Goal: Use online tool/utility: Utilize a website feature to perform a specific function

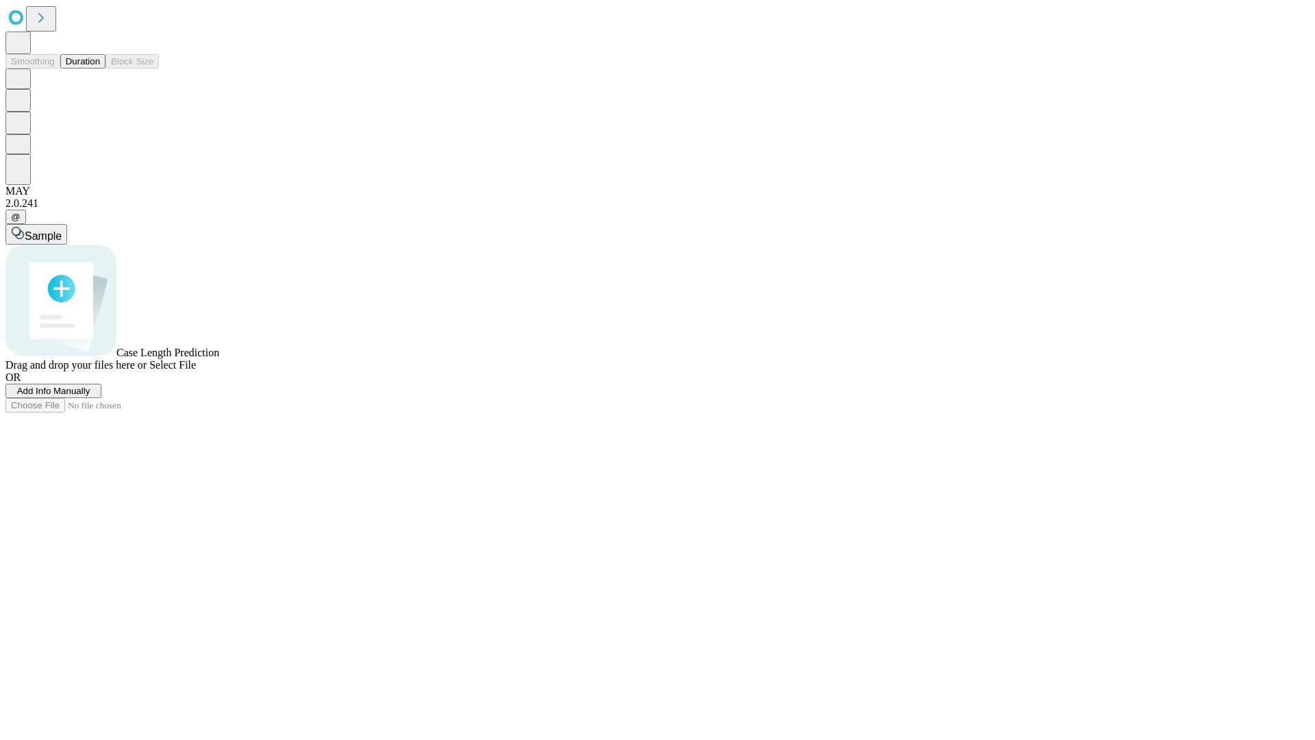
click at [90, 396] on span "Add Info Manually" at bounding box center [53, 391] width 73 height 10
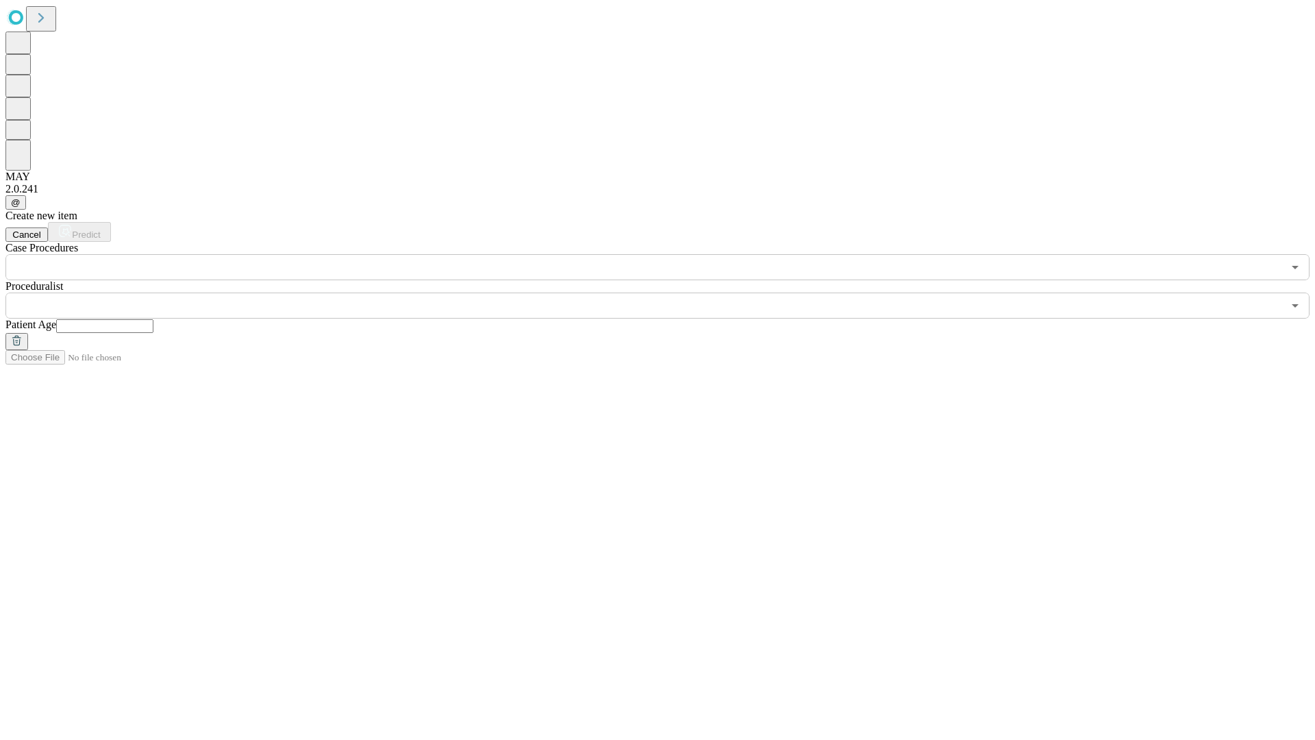
click at [153, 319] on input "text" at bounding box center [104, 326] width 97 height 14
type input "**"
click at [667, 292] on input "text" at bounding box center [643, 305] width 1277 height 26
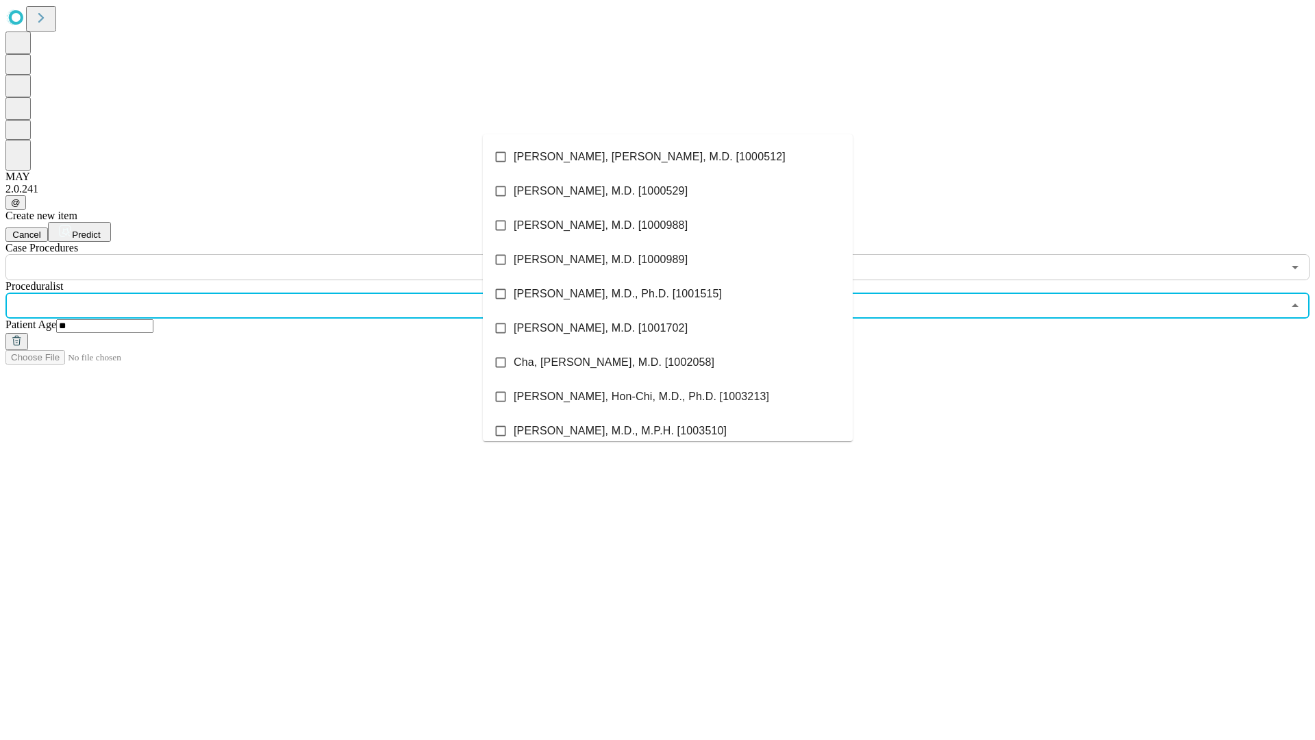
click at [668, 157] on li "[PERSON_NAME], [PERSON_NAME], M.D. [1000512]" at bounding box center [668, 157] width 370 height 34
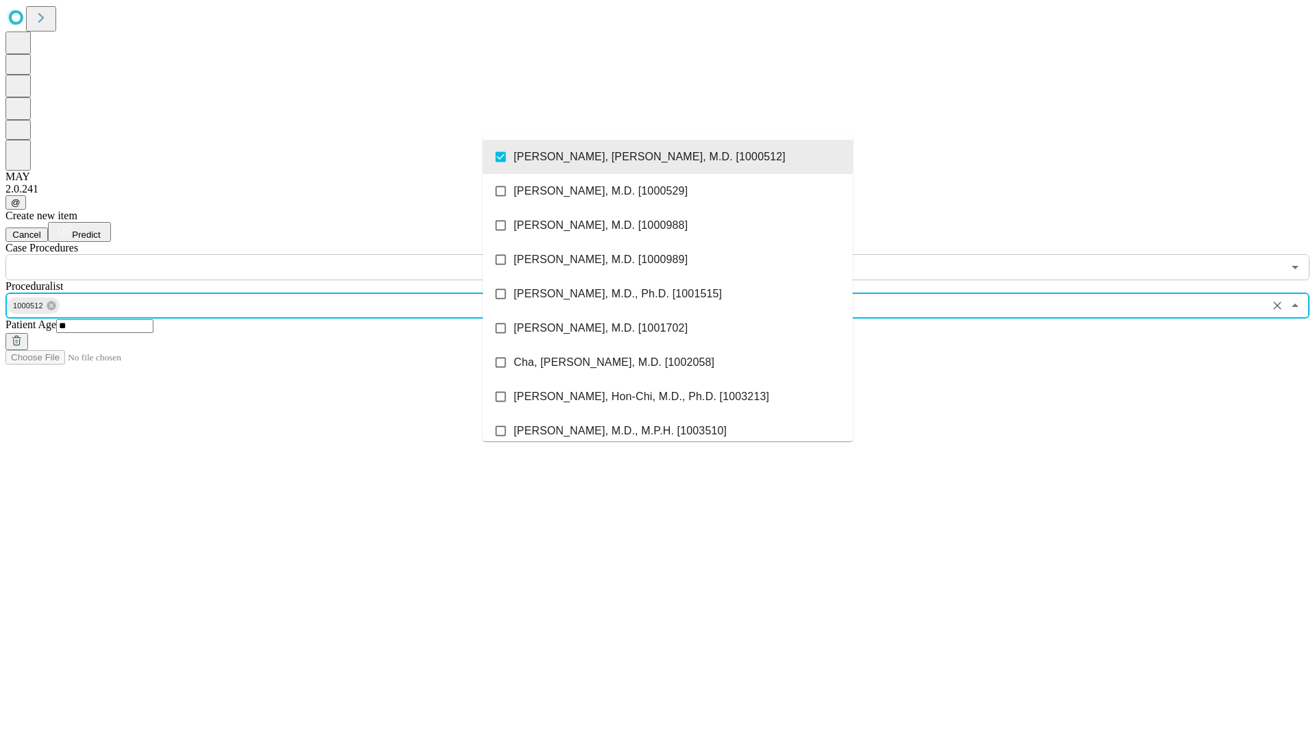
click at [288, 254] on input "text" at bounding box center [643, 267] width 1277 height 26
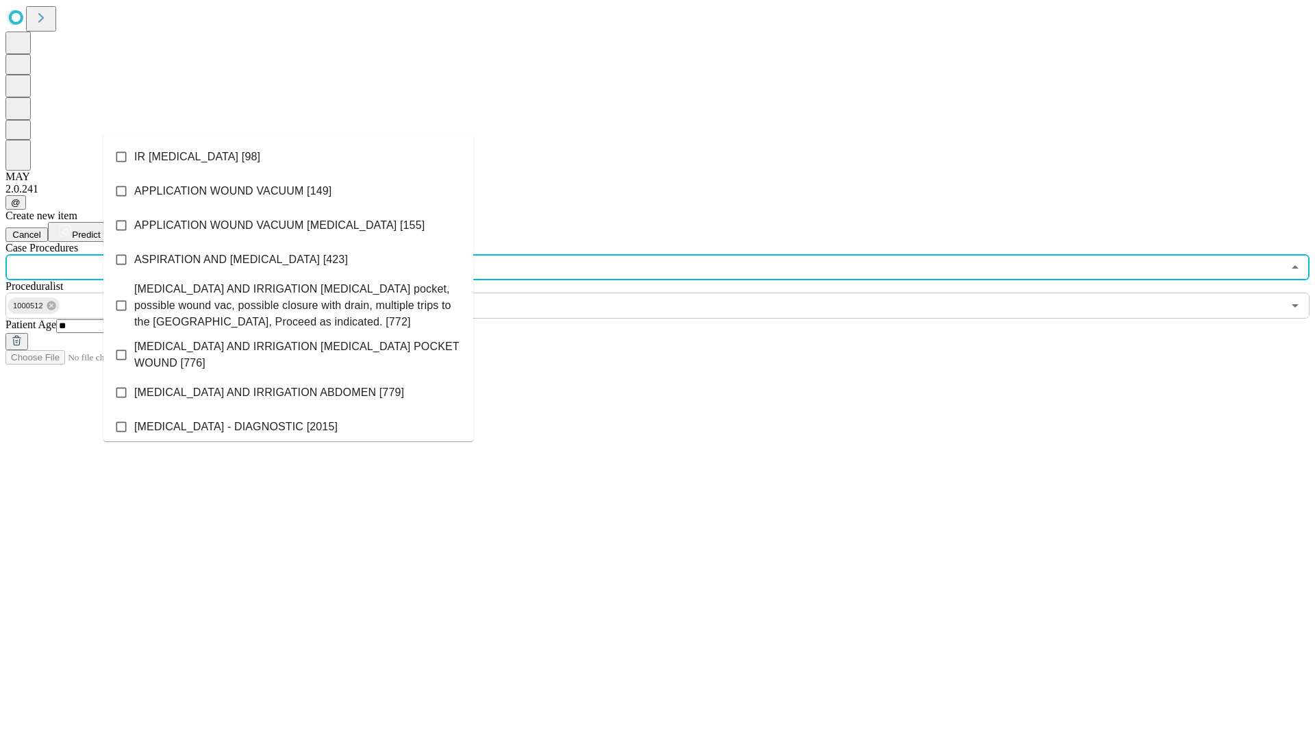
click at [288, 157] on li "IR [MEDICAL_DATA] [98]" at bounding box center [288, 157] width 370 height 34
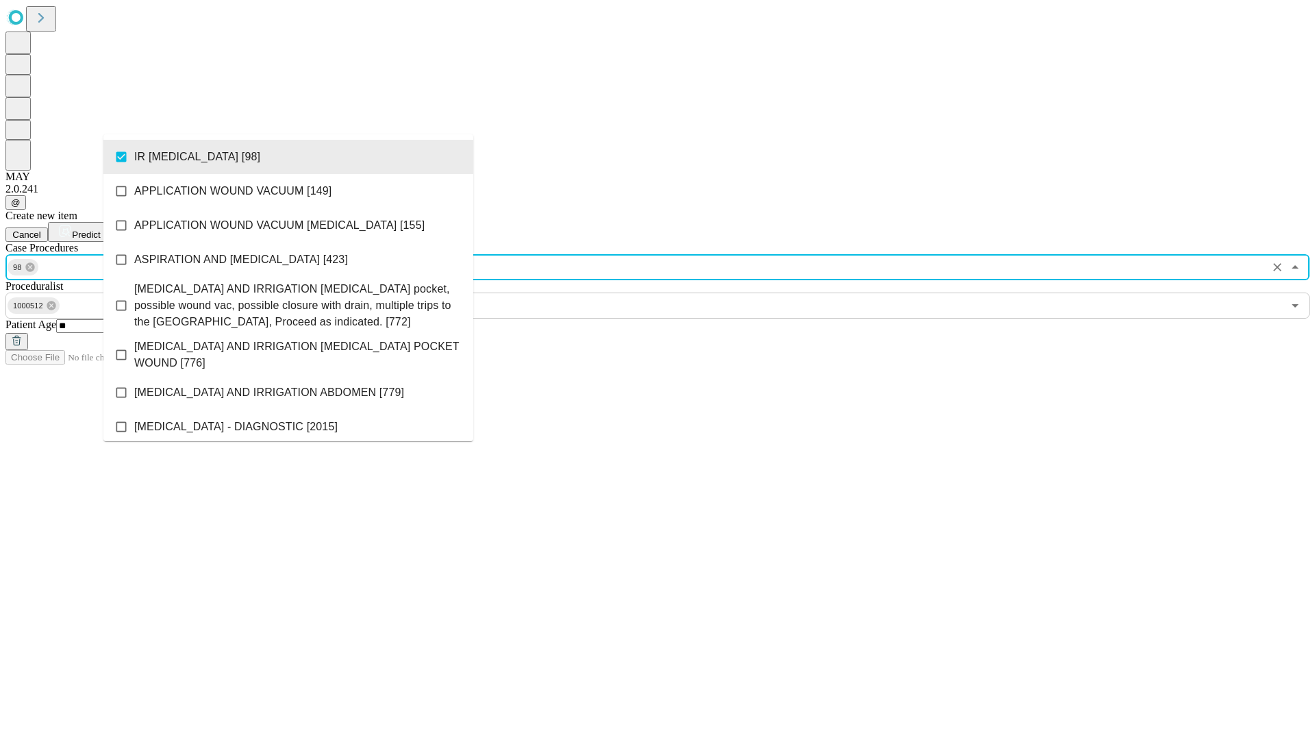
click at [100, 229] on span "Predict" at bounding box center [86, 234] width 28 height 10
